Goal: Complete application form

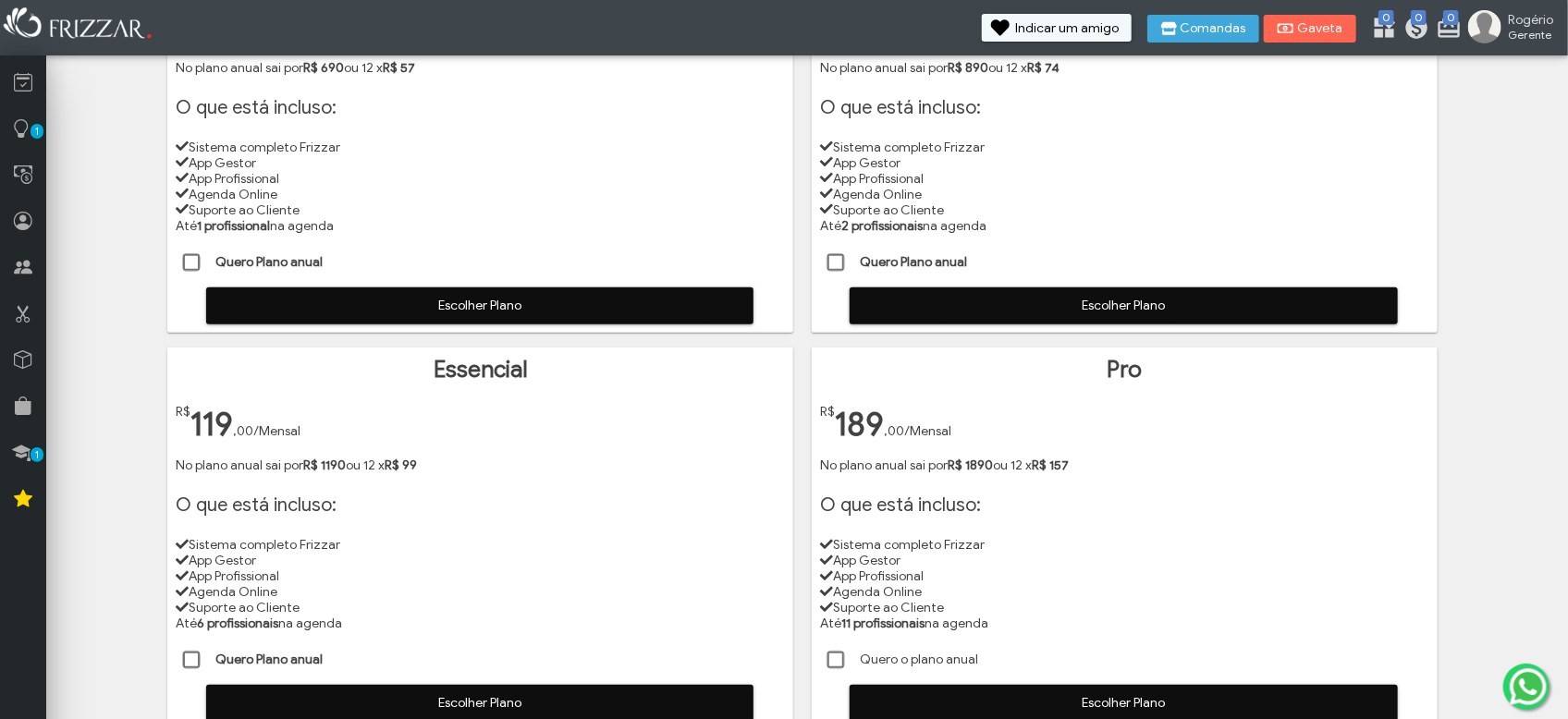
scroll to position [231, 0]
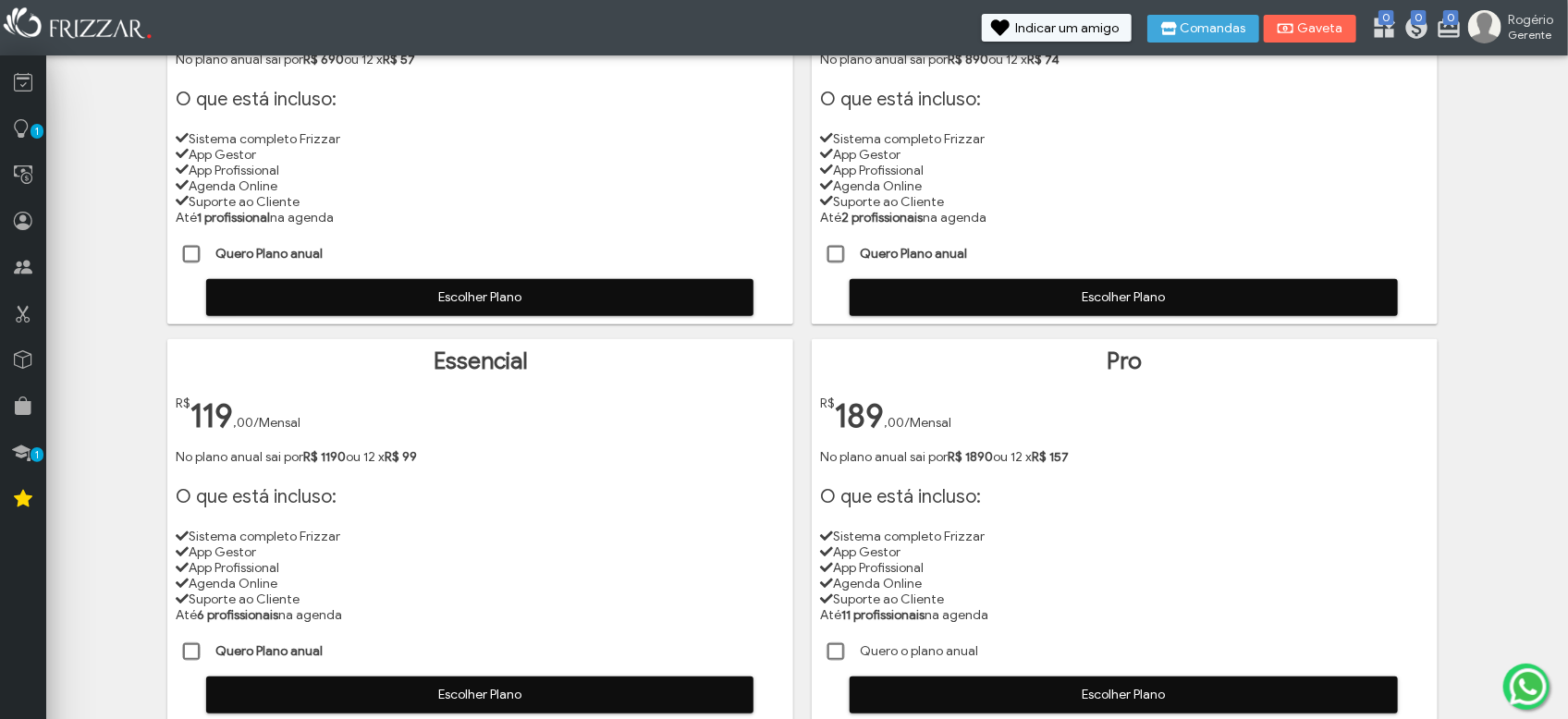
click at [834, 252] on span at bounding box center [837, 255] width 19 height 19
click at [1016, 289] on span "Escolher Plano" at bounding box center [1125, 297] width 522 height 28
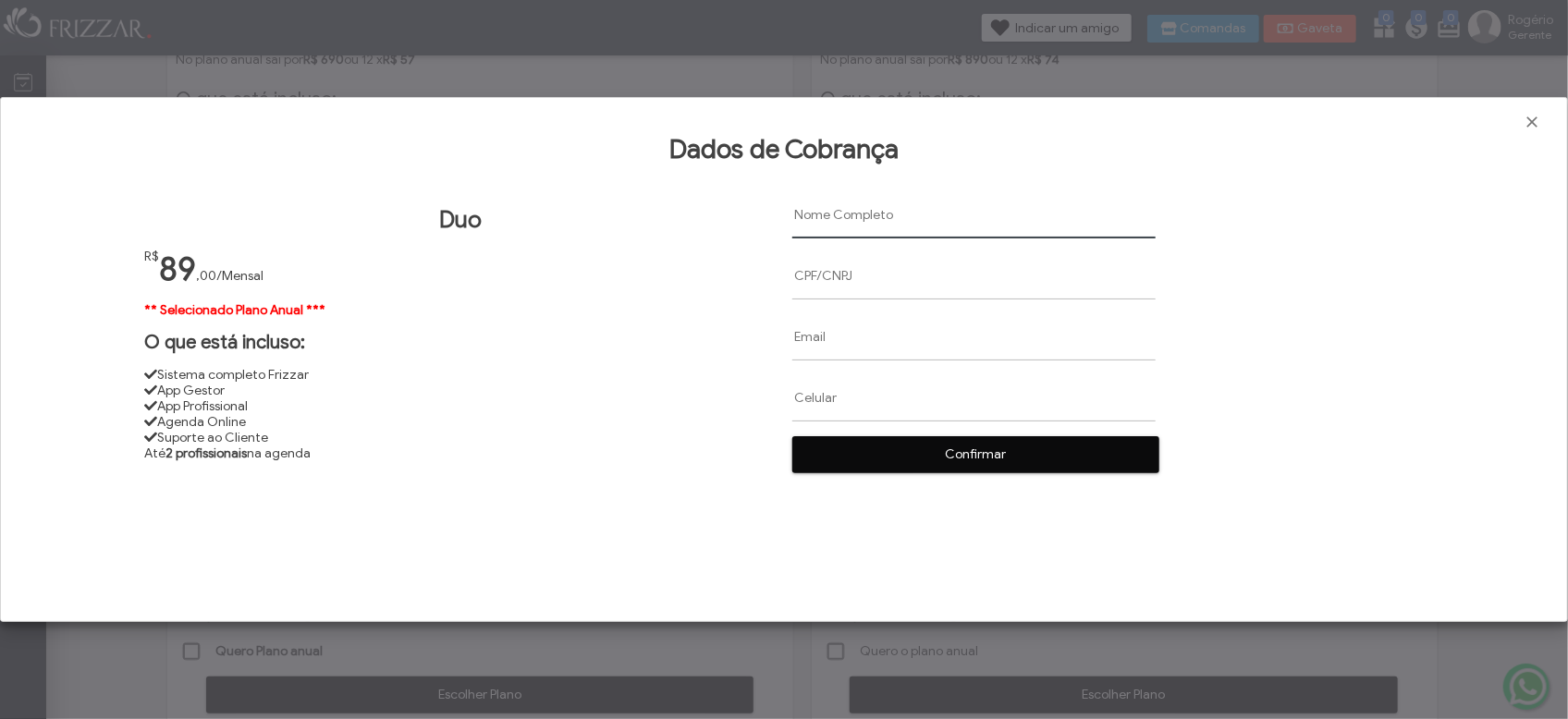
click at [862, 217] on input "text" at bounding box center [974, 215] width 364 height 47
paste input "[PERSON_NAME]"
type input "[PERSON_NAME]"
click at [801, 281] on input "text" at bounding box center [974, 276] width 364 height 47
paste input "25393108870"
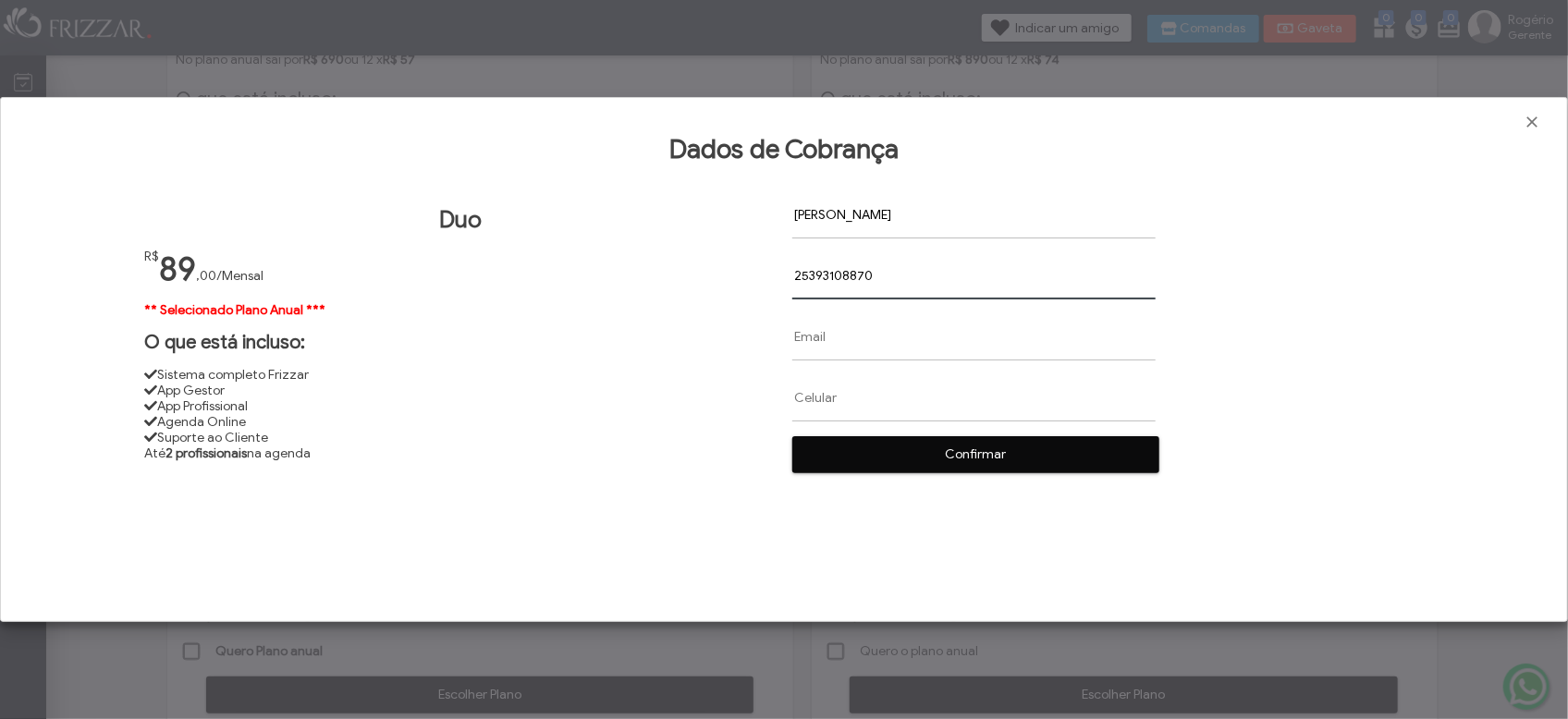
type input "25393108870"
paste input "[EMAIL_ADDRESS][DOMAIN_NAME]"
type input "[EMAIL_ADDRESS][DOMAIN_NAME]"
paste input "[PHONE_NUMBER]"
type input "[PHONE_NUMBER]"
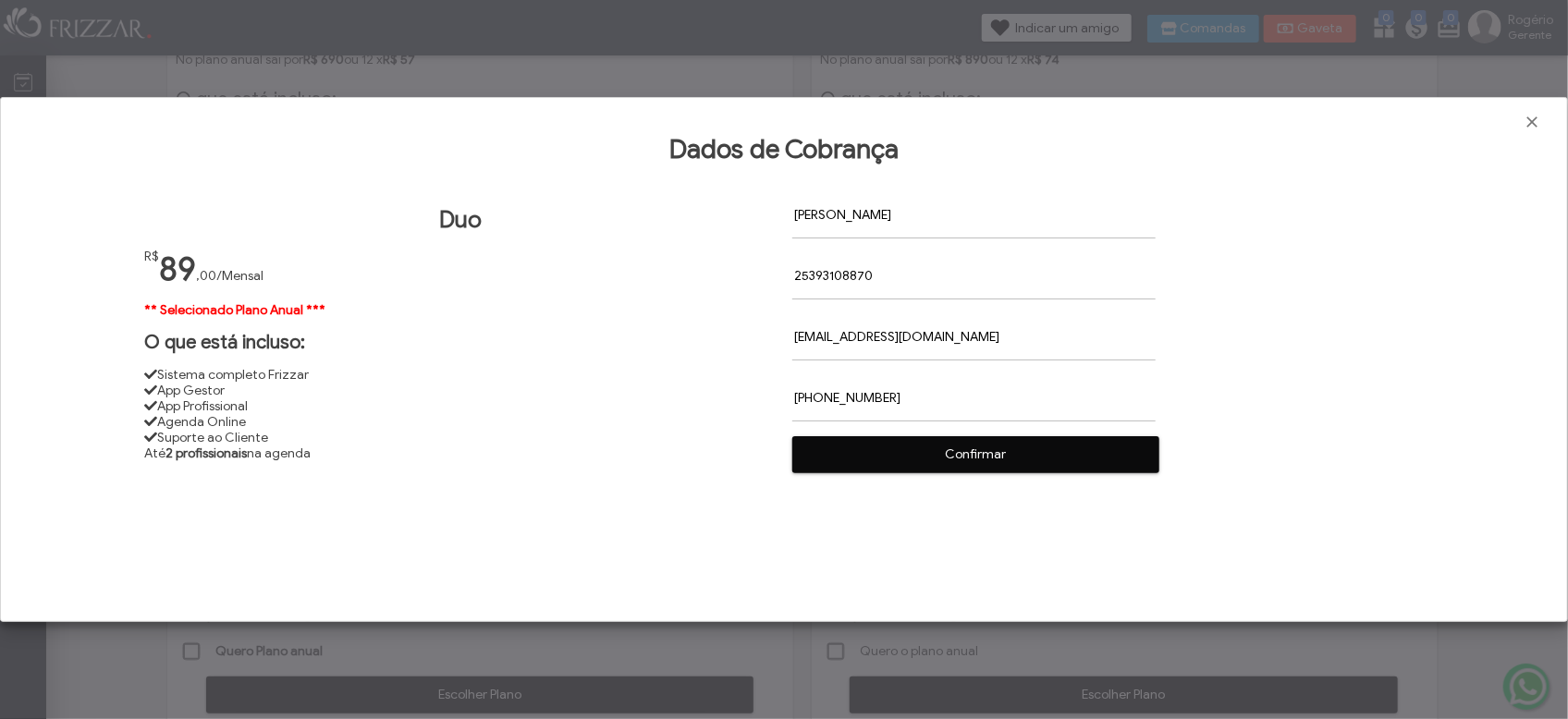
click at [1023, 451] on span "Confirmar" at bounding box center [976, 455] width 341 height 28
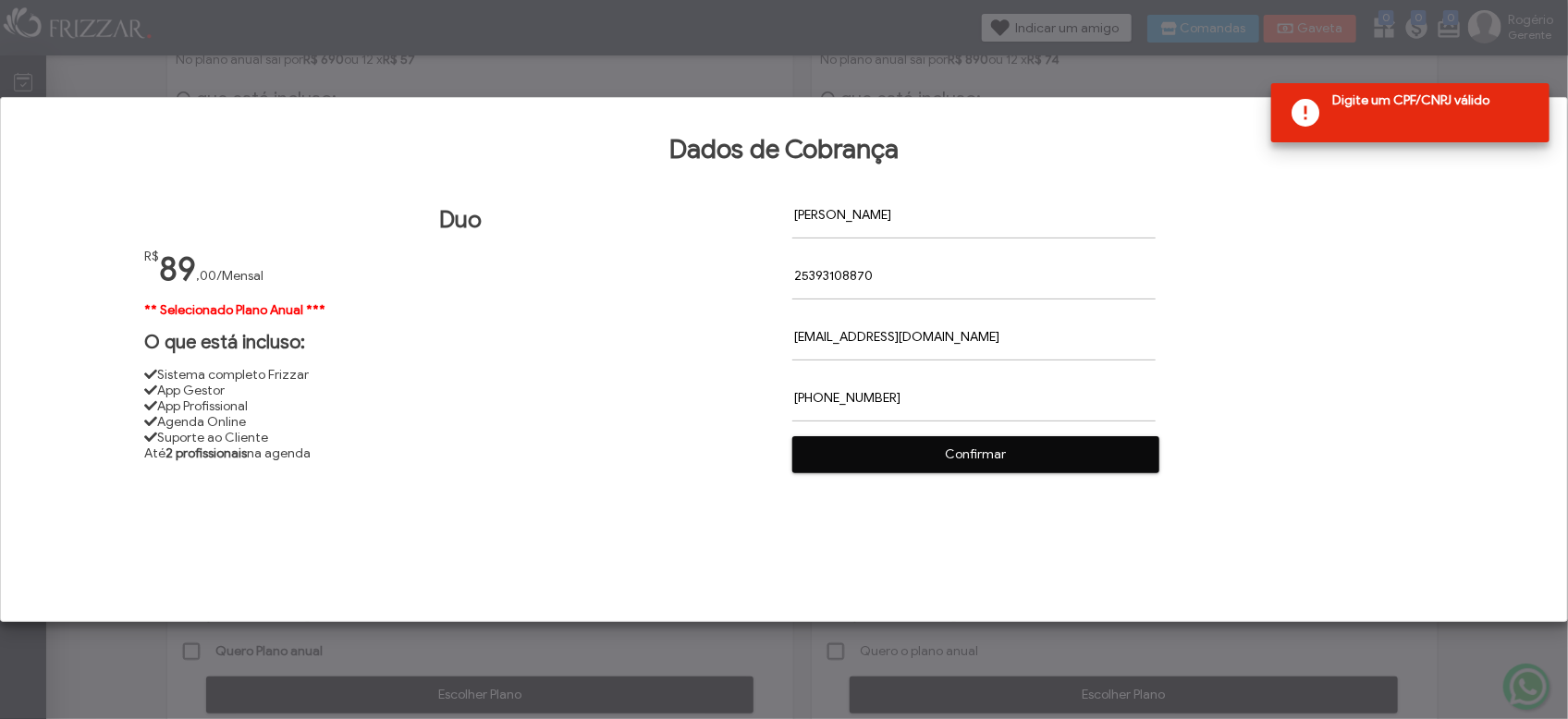
click at [915, 272] on input "25393108870" at bounding box center [974, 276] width 364 height 47
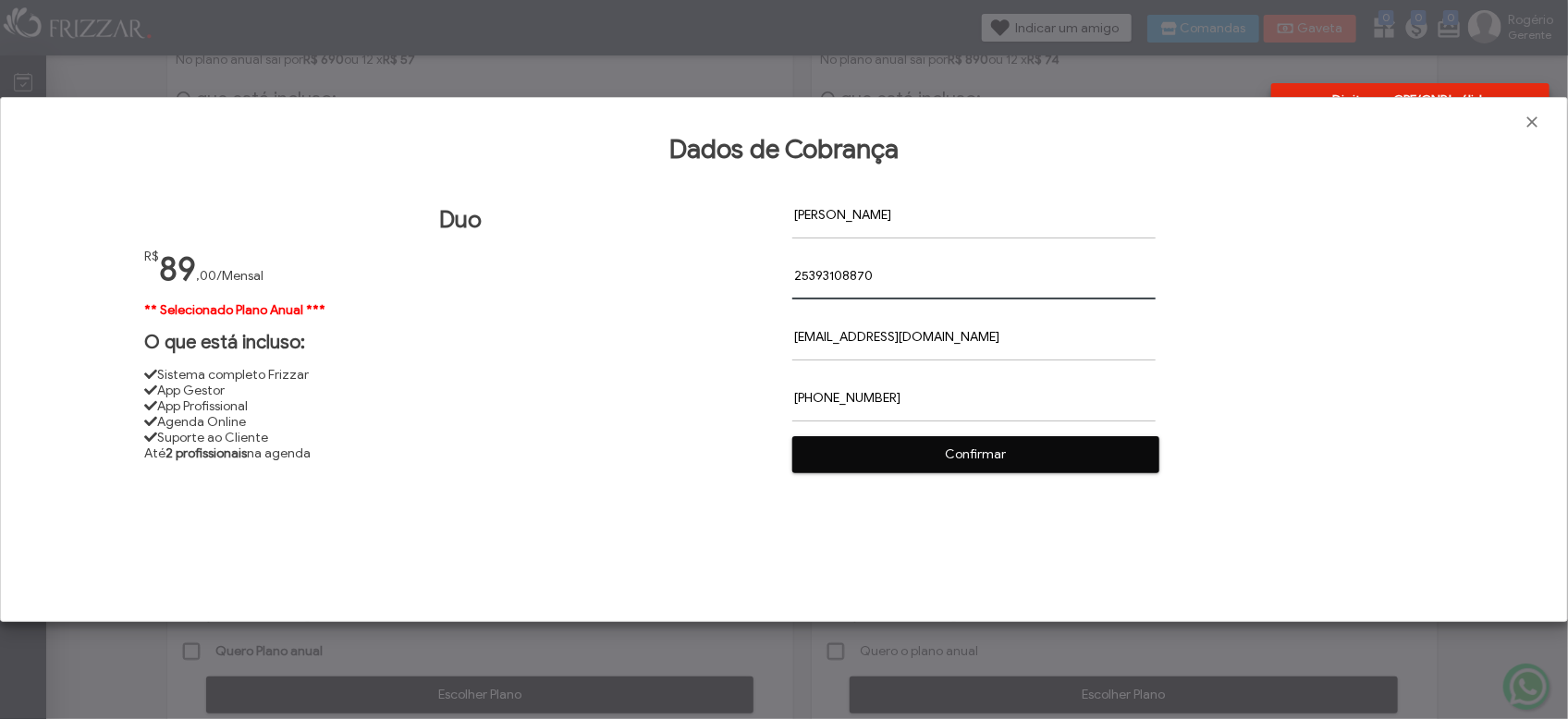
click at [796, 275] on input "25393108870" at bounding box center [974, 276] width 364 height 47
click at [828, 282] on input "25393108870" at bounding box center [974, 276] width 364 height 47
paste input "5"
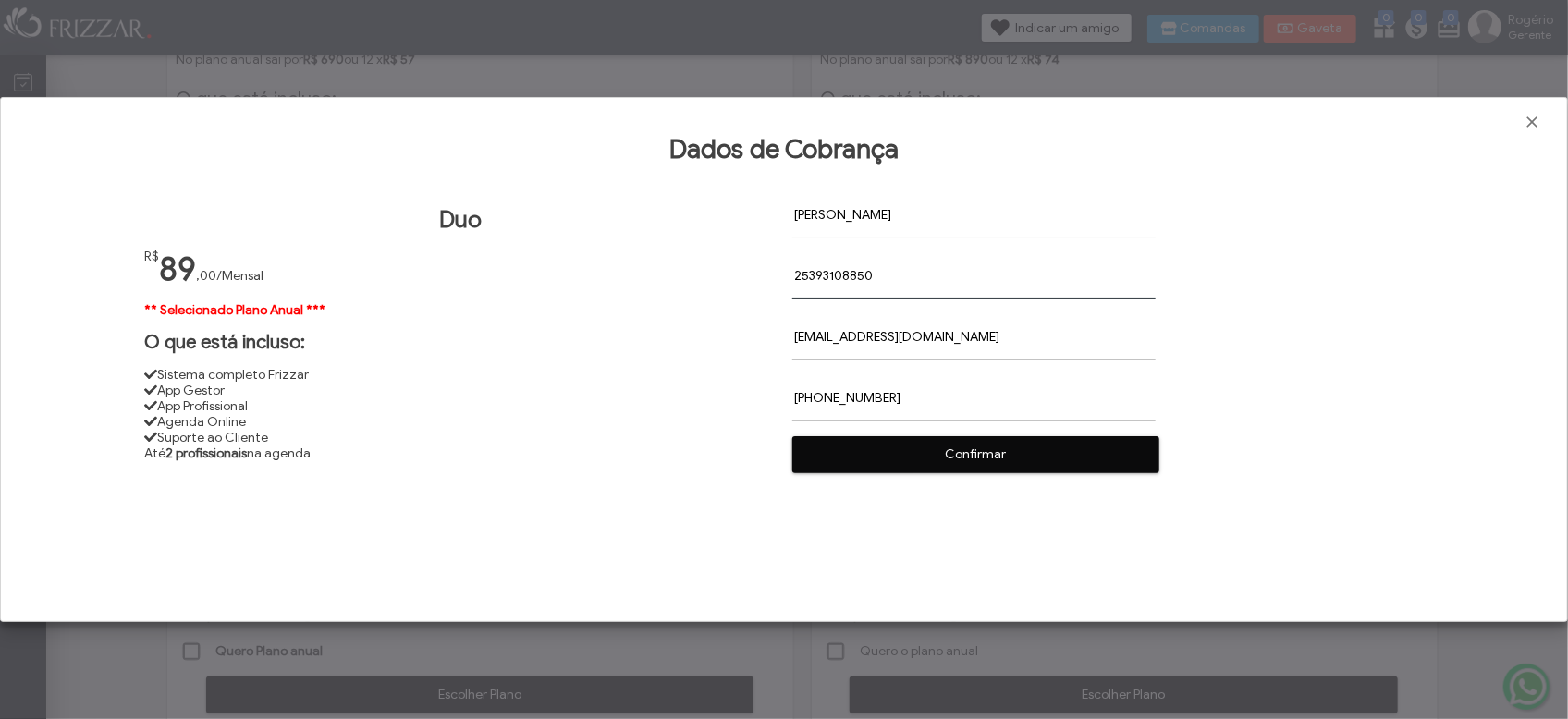
type input "25393108850"
click at [972, 453] on span "Confirmar" at bounding box center [976, 455] width 341 height 28
